Goal: Transaction & Acquisition: Book appointment/travel/reservation

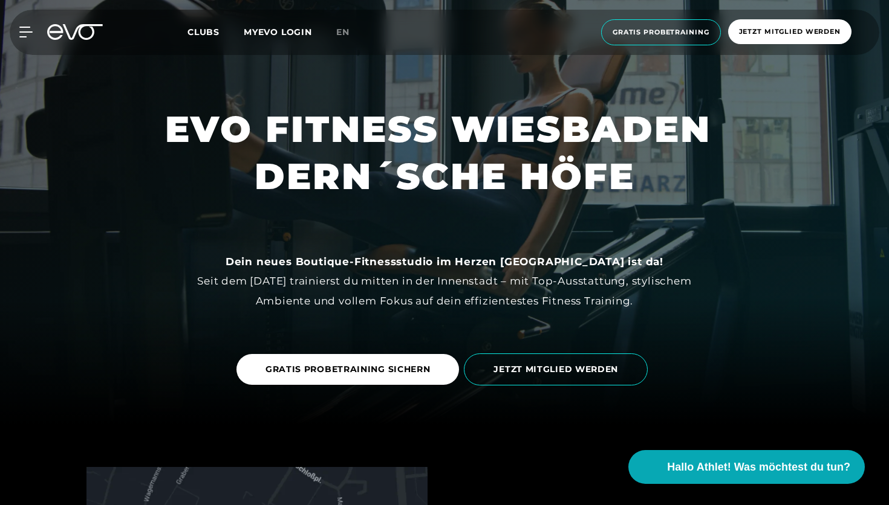
scroll to position [82, 0]
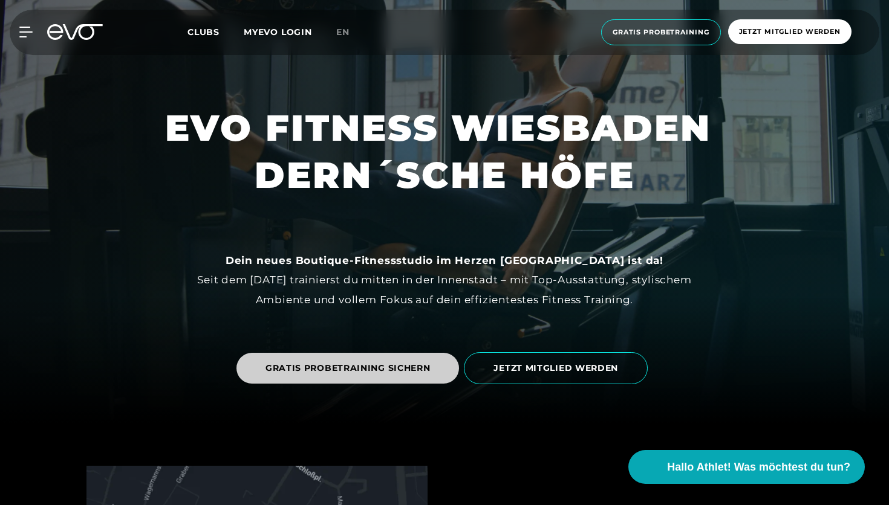
click at [372, 369] on span "GRATIS PROBETRAINING SICHERN" at bounding box center [347, 368] width 165 height 13
click at [311, 377] on link "GRATIS PROBETRAINING SICHERN" at bounding box center [347, 368] width 223 height 31
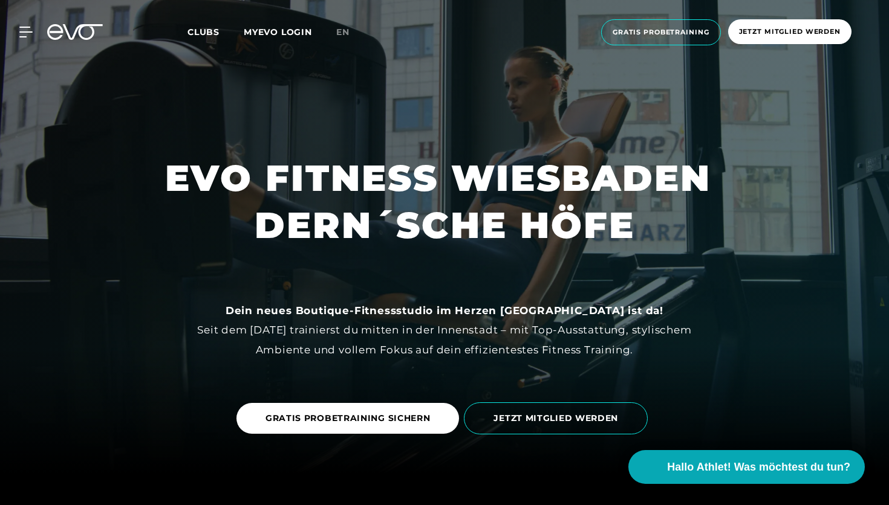
scroll to position [0, 0]
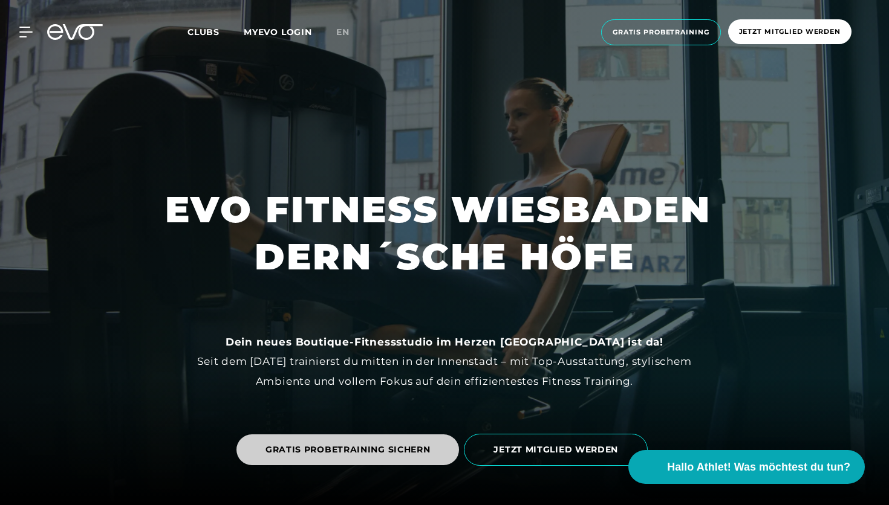
click at [280, 458] on link "GRATIS PROBETRAINING SICHERN" at bounding box center [347, 450] width 223 height 31
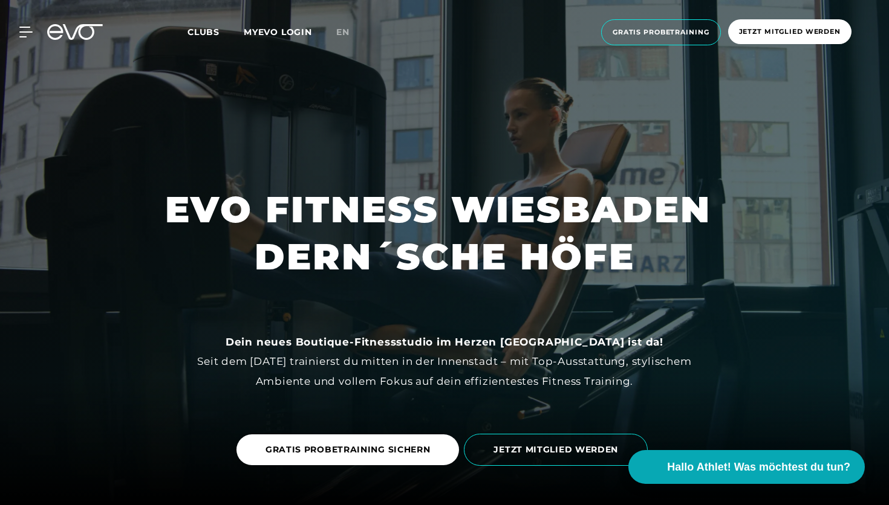
click at [203, 30] on span "Clubs" at bounding box center [203, 32] width 32 height 11
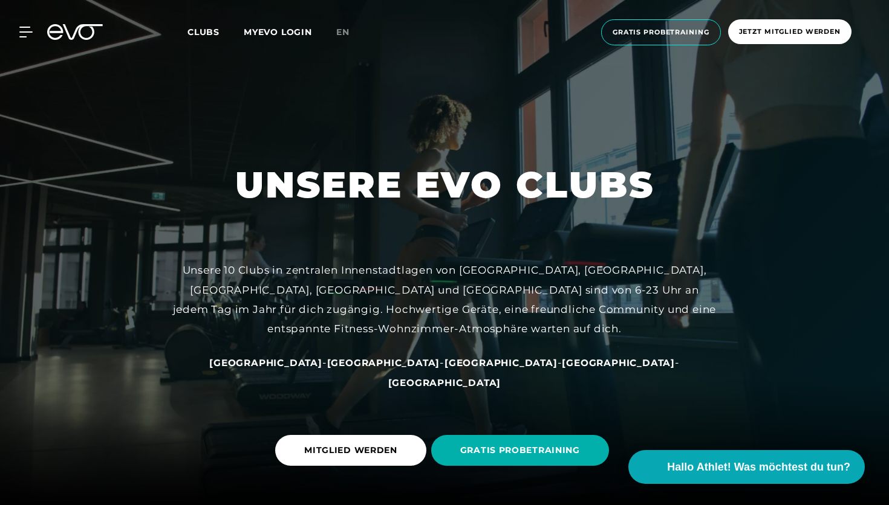
click at [72, 24] on div "MyEVO Login Über EVO Mitgliedschaften Probetraining TAGESPASS EVO Studios [GEOG…" at bounding box center [444, 32] width 884 height 45
click at [50, 35] on icon at bounding box center [75, 32] width 56 height 16
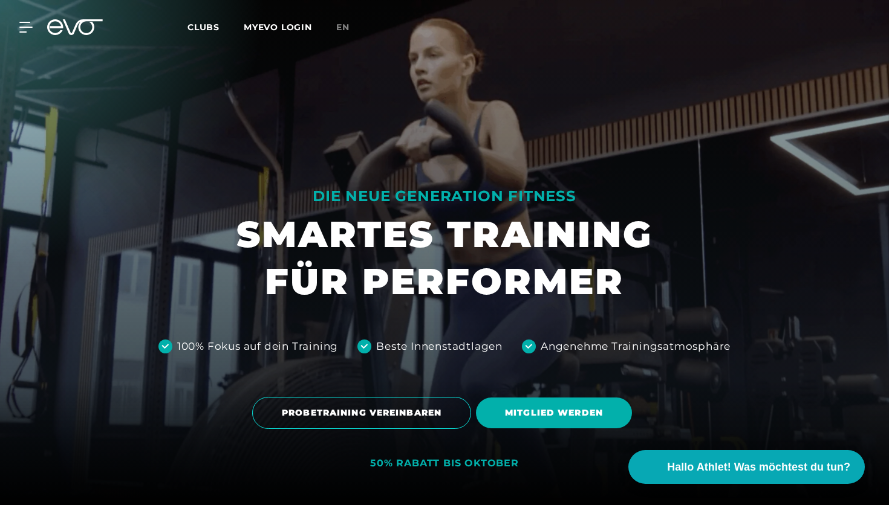
click at [37, 35] on div "MyEVO Login Über EVO Mitgliedschaften Probetraining TAGESPASS EVO Studios [GEOG…" at bounding box center [444, 27] width 884 height 35
